Goal: Find specific page/section: Find specific page/section

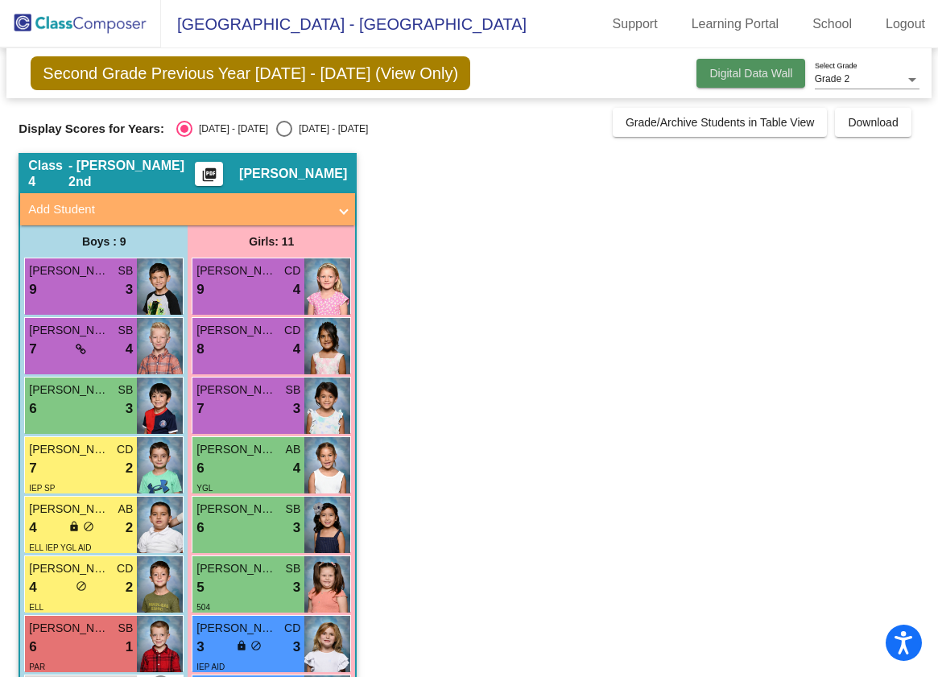
click at [753, 77] on span "Digital Data Wall" at bounding box center [751, 73] width 83 height 13
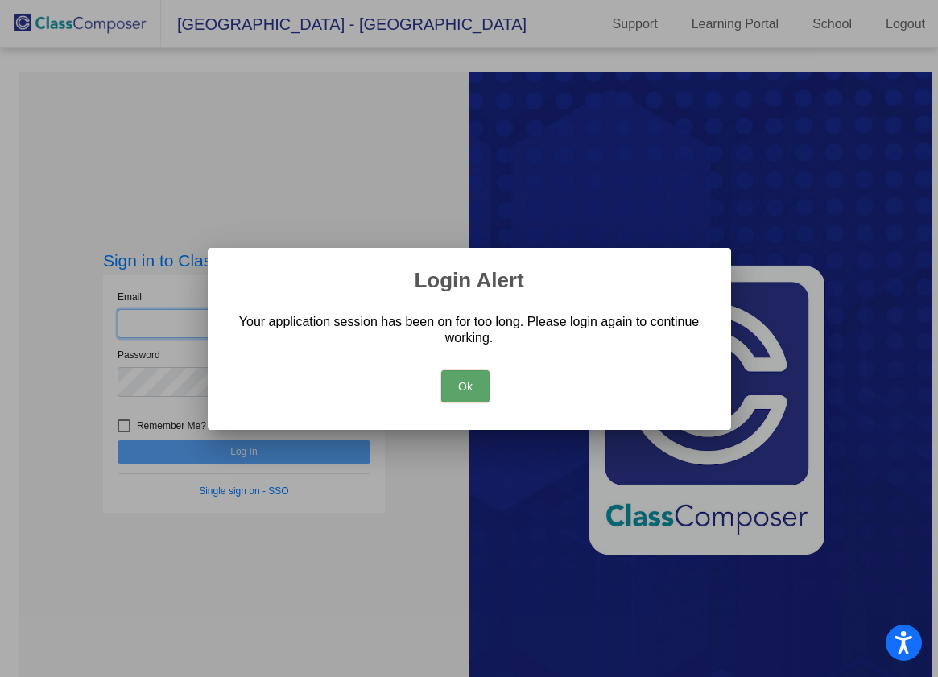
type input "[EMAIL_ADDRESS][DOMAIN_NAME]"
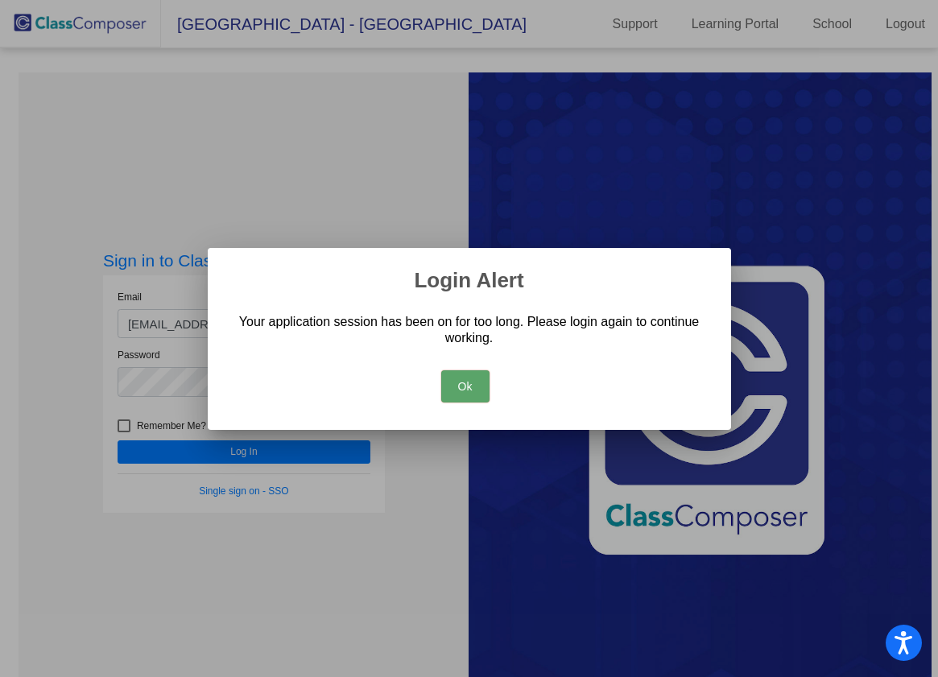
click at [471, 375] on button "Ok" at bounding box center [465, 387] width 48 height 32
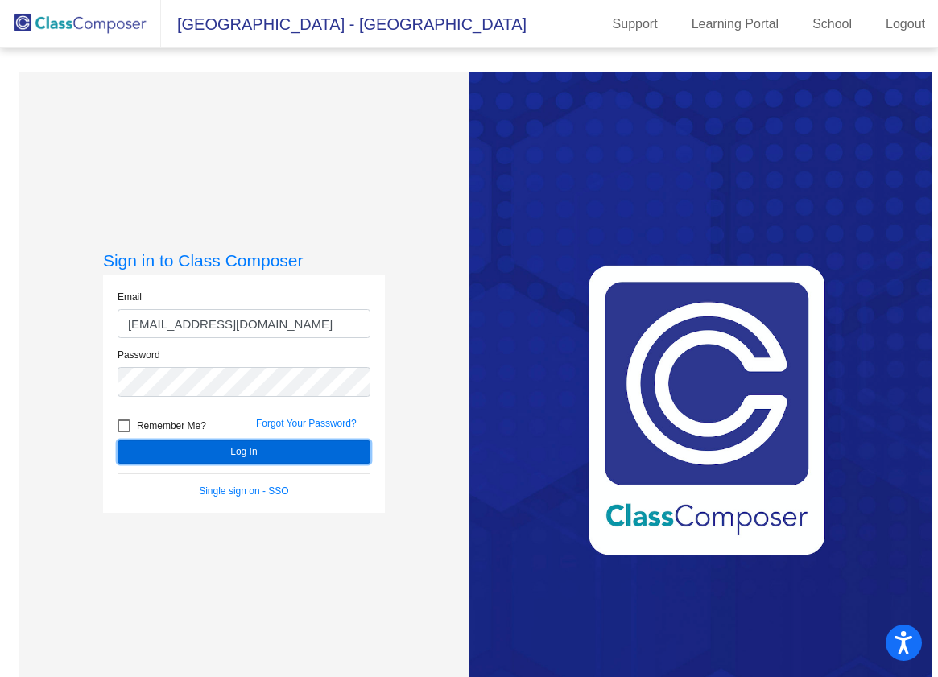
click at [310, 452] on button "Log In" at bounding box center [244, 452] width 253 height 23
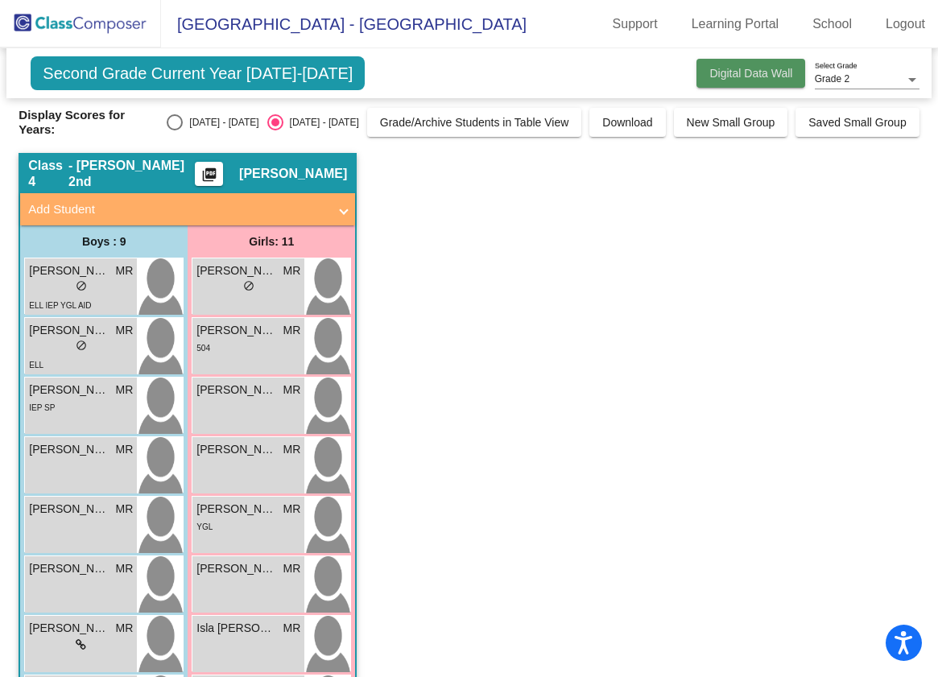
click at [754, 71] on span "Digital Data Wall" at bounding box center [751, 73] width 83 height 13
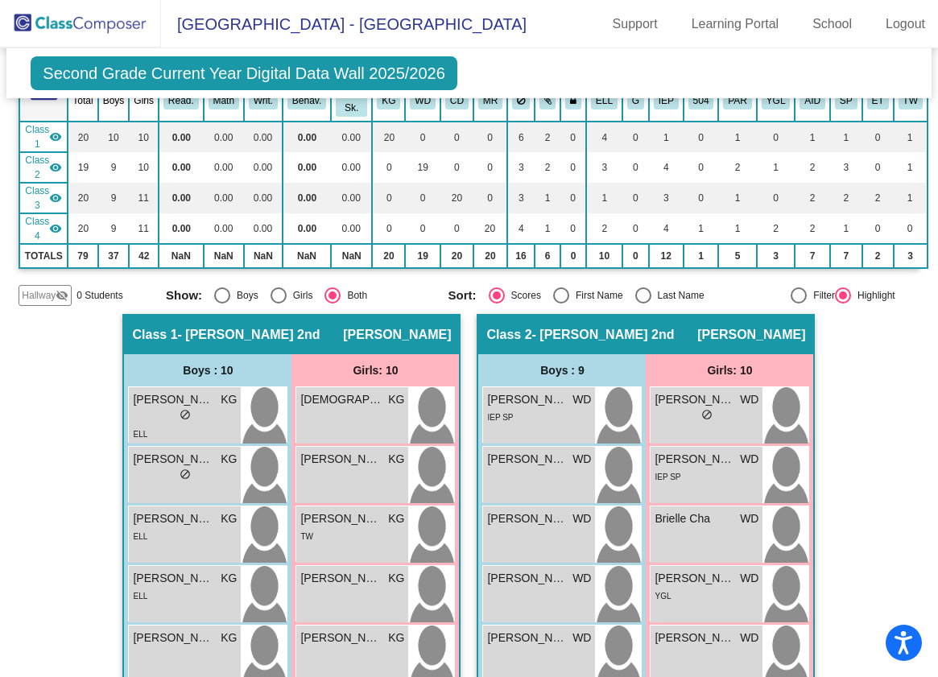
scroll to position [19, 0]
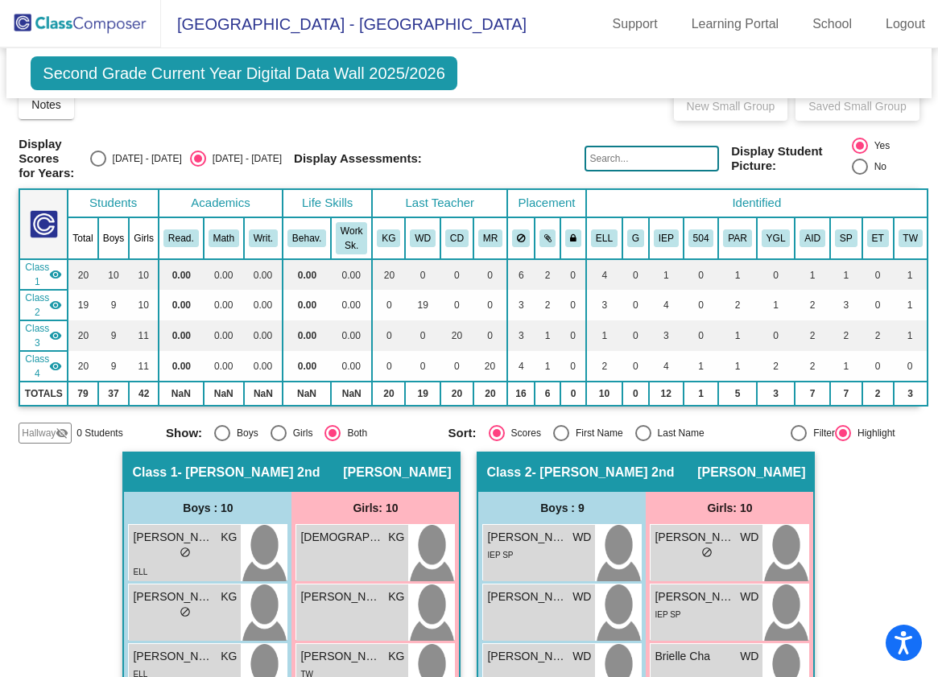
click at [106, 163] on div "Select an option" at bounding box center [98, 159] width 16 height 16
click at [98, 167] on input "[DATE] - [DATE]" at bounding box center [97, 167] width 1 height 1
radio input "true"
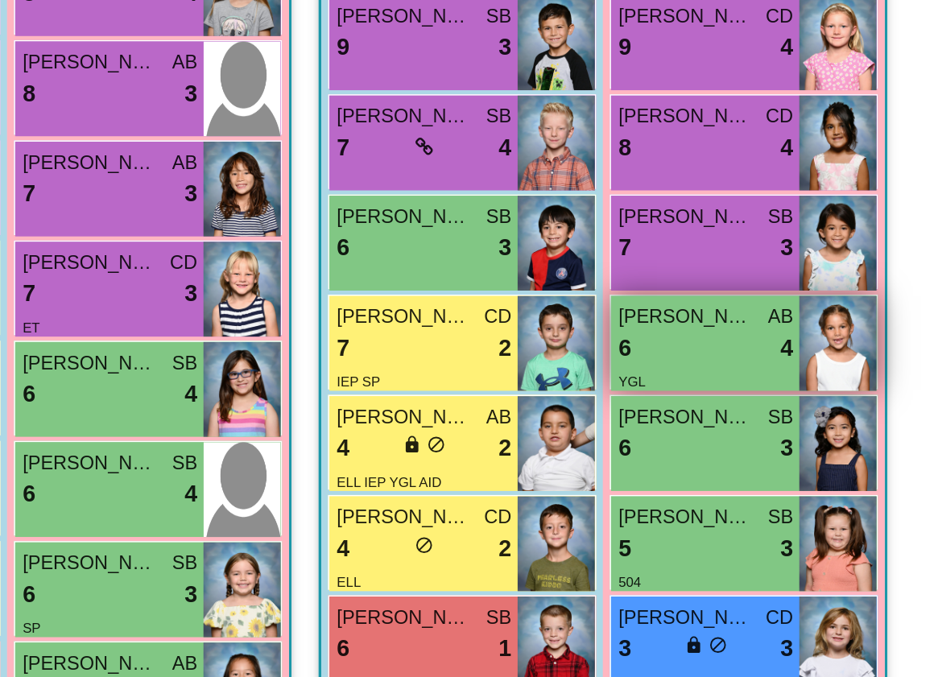
scroll to position [1127, 0]
